Goal: Entertainment & Leisure: Consume media (video, audio)

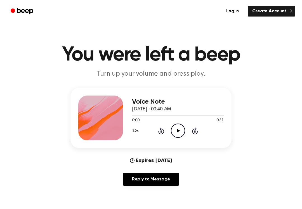
click at [172, 127] on circle at bounding box center [178, 131] width 14 height 14
click at [160, 130] on icon "Rewind 5 seconds" at bounding box center [161, 130] width 6 height 7
click at [160, 132] on icon "Rewind 5 seconds" at bounding box center [161, 130] width 6 height 7
click at [162, 131] on icon "Rewind 5 seconds" at bounding box center [161, 130] width 6 height 7
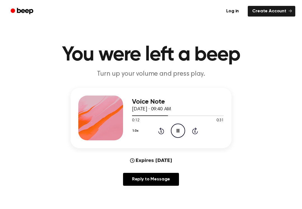
click at [162, 130] on icon "Rewind 5 seconds" at bounding box center [161, 130] width 6 height 7
click at [162, 129] on icon at bounding box center [161, 130] width 6 height 7
click at [159, 129] on icon "Rewind 5 seconds" at bounding box center [161, 130] width 6 height 7
click at [179, 127] on icon "Pause Audio" at bounding box center [178, 130] width 14 height 14
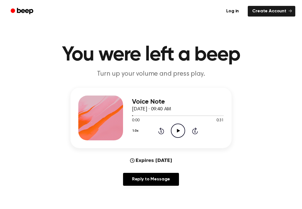
click at [179, 133] on icon "Play Audio" at bounding box center [178, 130] width 14 height 14
click at [257, 207] on main "You were left a beep Turn up your volume and press play. Voice Note [DATE] · 09…" at bounding box center [151, 180] width 302 height 361
